Goal: Task Accomplishment & Management: Complete application form

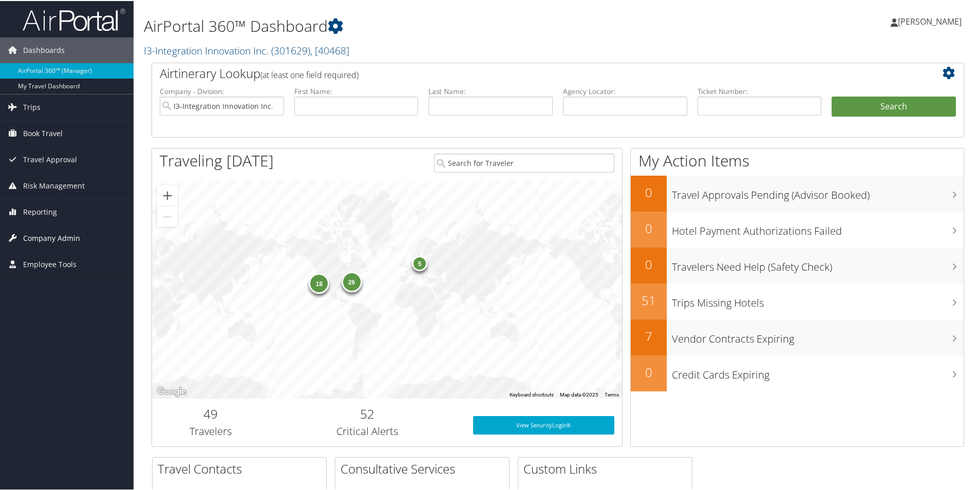
drag, startPoint x: 52, startPoint y: 238, endPoint x: 65, endPoint y: 235, distance: 13.1
click at [52, 238] on span "Company Admin" at bounding box center [51, 238] width 57 height 26
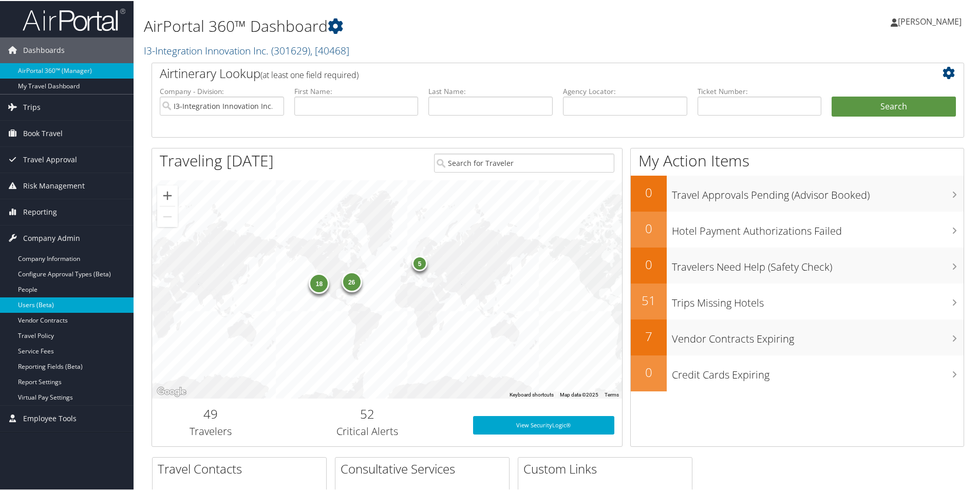
click at [45, 305] on link "Users (Beta)" at bounding box center [67, 304] width 134 height 15
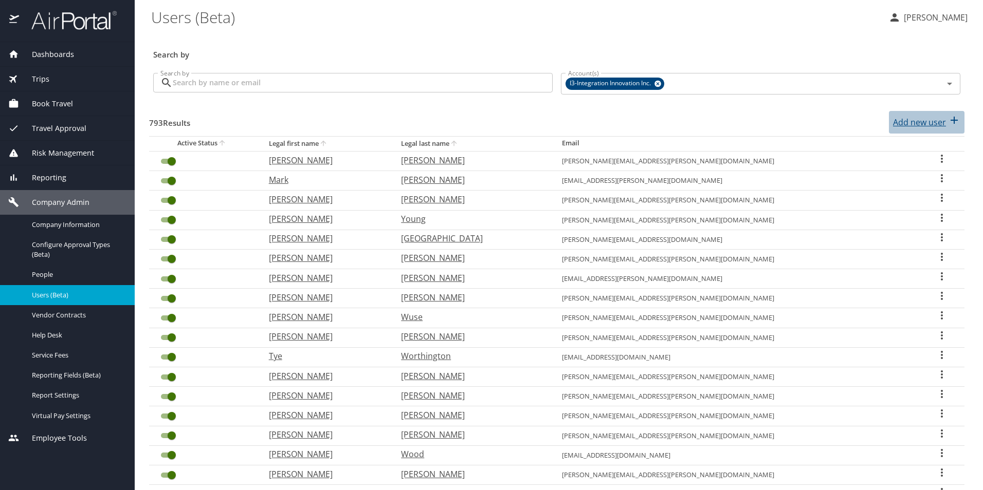
click at [917, 123] on p "Add new user" at bounding box center [919, 122] width 53 height 12
select select "US"
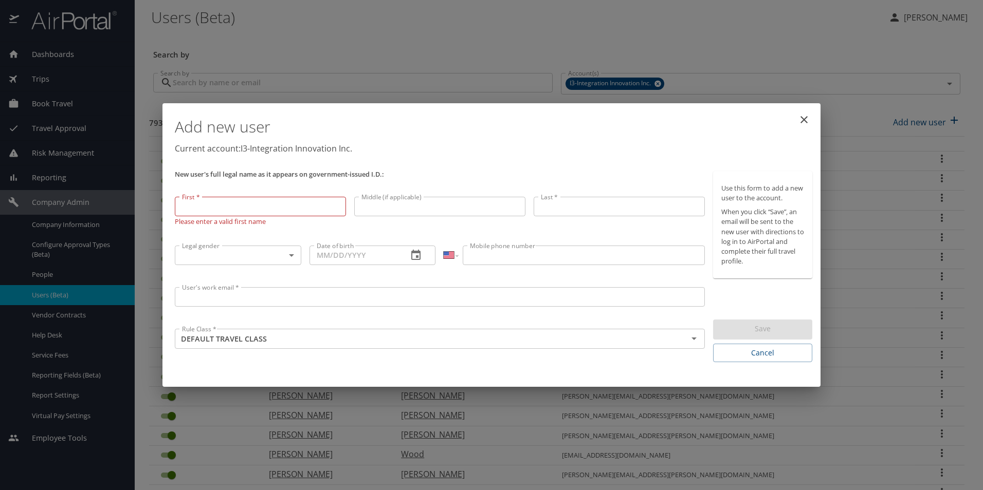
click at [218, 206] on input "First *" at bounding box center [260, 207] width 171 height 20
paste input "Stacie"
type input "Stacie"
click at [562, 208] on input "Last *" at bounding box center [618, 208] width 171 height 20
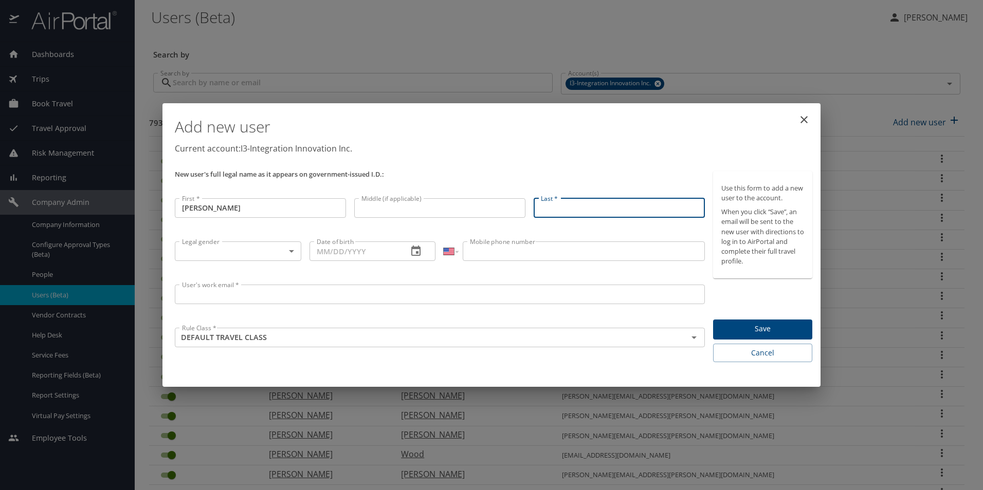
paste input "Lurenz"
type input "Lurenz"
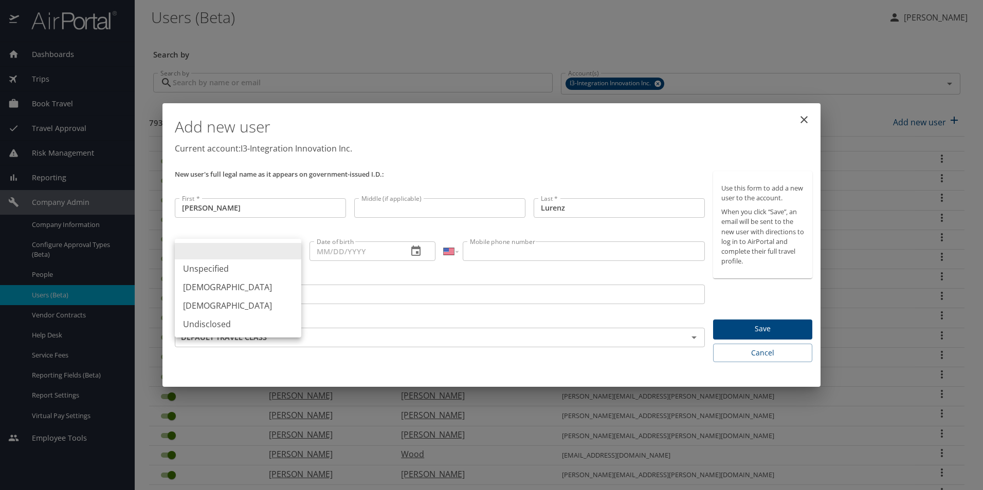
click at [208, 247] on body "Dashboards AirPortal 360™ Manager My Travel Dashboard Trips Airtinerary® Lookup…" at bounding box center [491, 245] width 983 height 490
click at [221, 307] on li "Female" at bounding box center [238, 306] width 126 height 18
type input "Female"
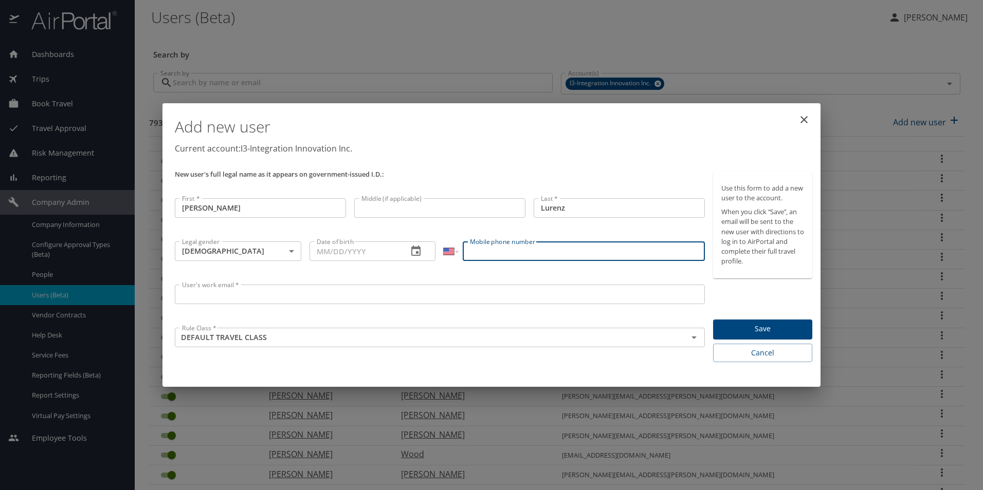
click at [515, 248] on input "Mobile phone number" at bounding box center [583, 252] width 242 height 20
paste input "(256) 486-4681"
type input "(256) 486-4681"
click at [319, 251] on input "Date of birth" at bounding box center [354, 252] width 90 height 20
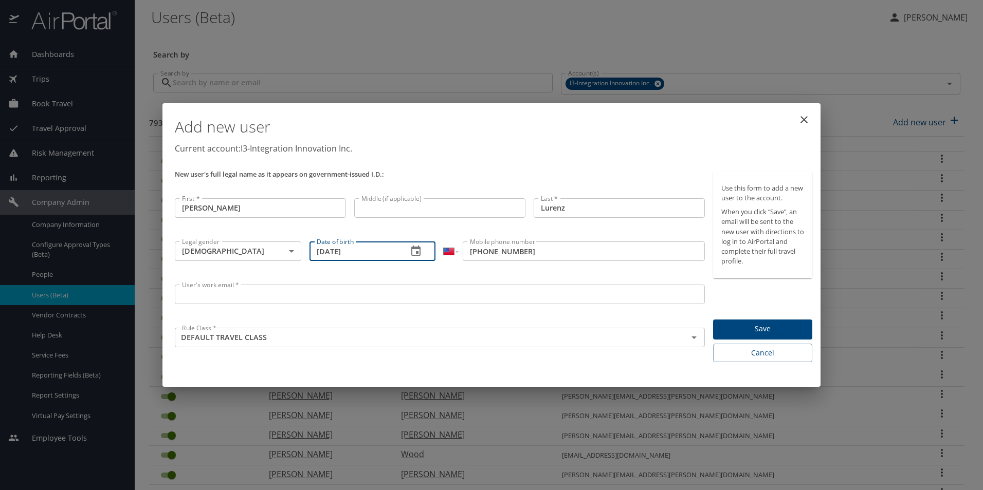
type input "11/30/1972"
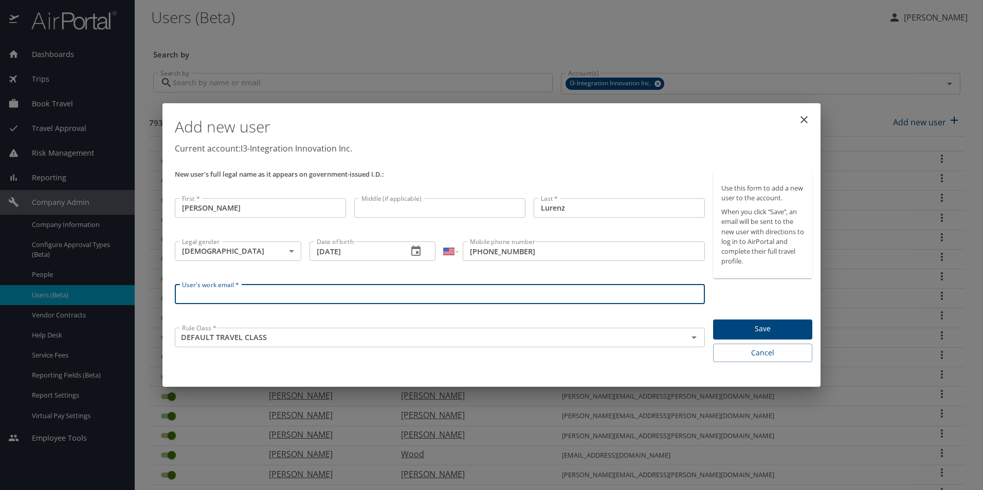
click at [375, 296] on input "User's work email *" at bounding box center [440, 295] width 530 height 20
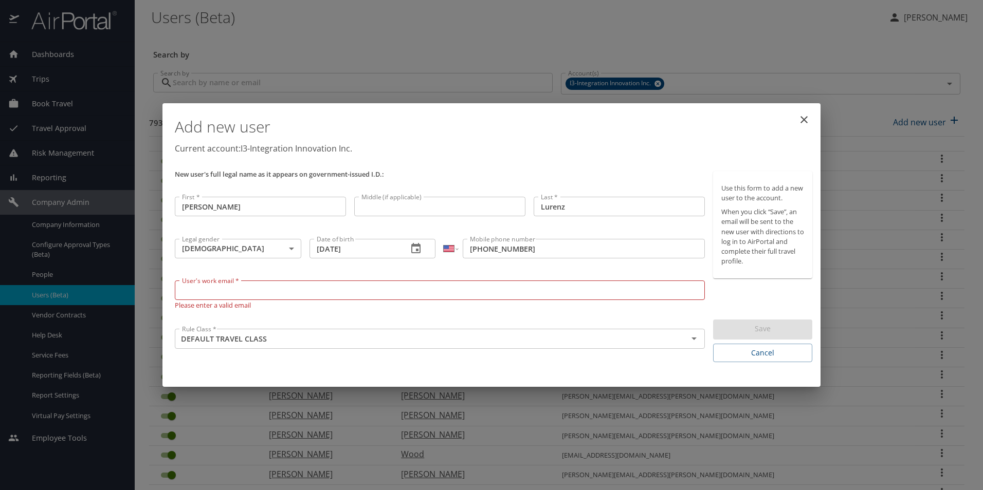
click at [283, 290] on input "User's work email *" at bounding box center [440, 291] width 530 height 20
paste input "stacie.lurenz@i3-corps.com"
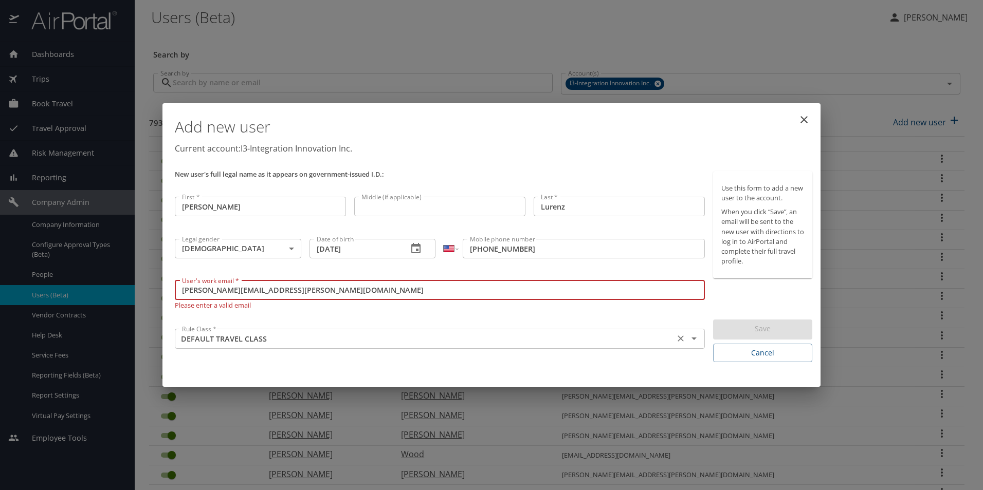
click at [689, 338] on icon "Open" at bounding box center [694, 338] width 12 height 12
type input "stacie.lurenz@i3-corps.com"
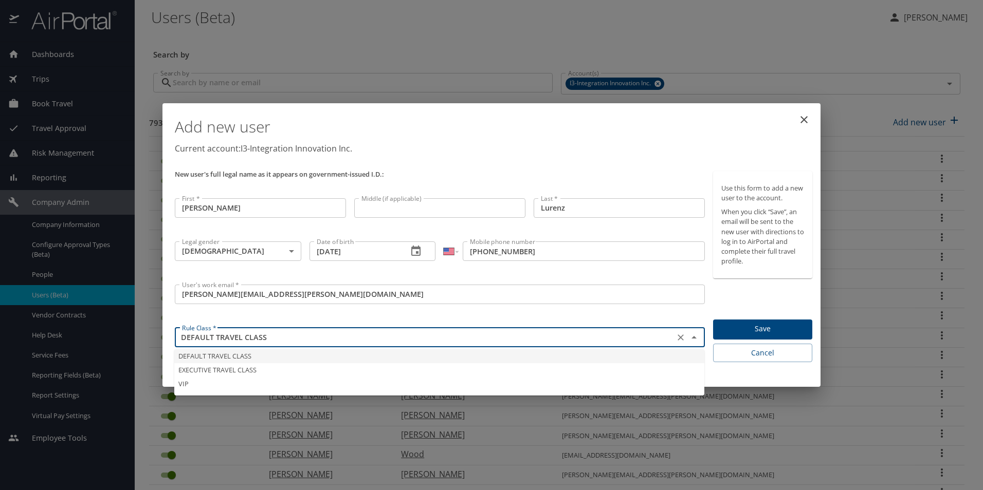
click at [200, 351] on li "DEFAULT TRAVEL CLASS" at bounding box center [439, 356] width 530 height 14
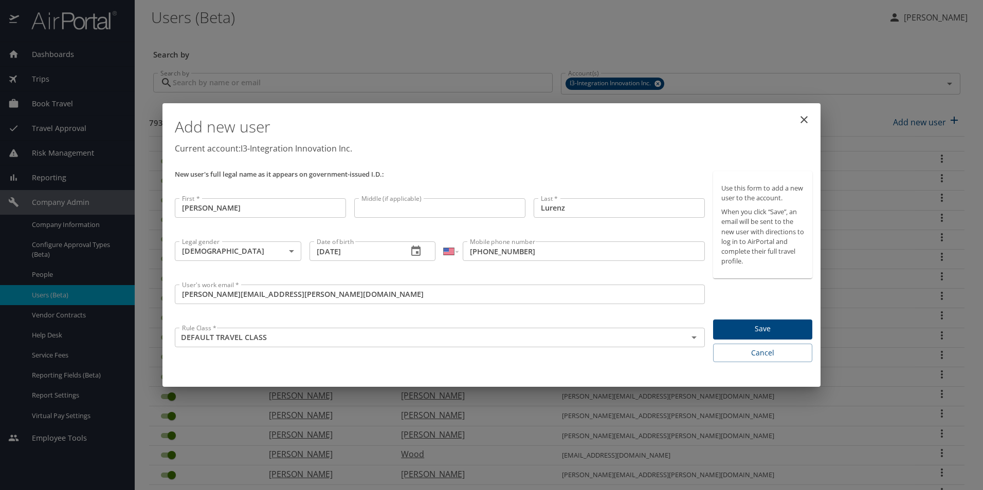
click at [779, 326] on span "Save" at bounding box center [762, 329] width 83 height 13
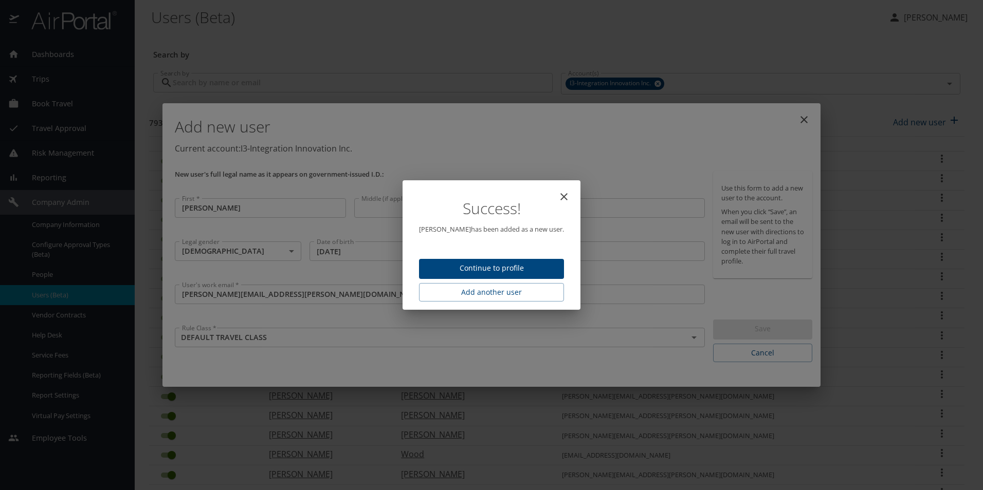
click at [558, 193] on icon "close" at bounding box center [564, 197] width 12 height 12
type input "[DATE]"
